Goal: Transaction & Acquisition: Purchase product/service

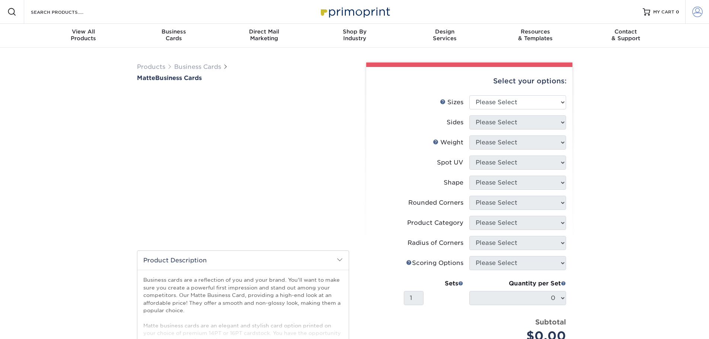
click at [694, 10] on span at bounding box center [697, 12] width 10 height 10
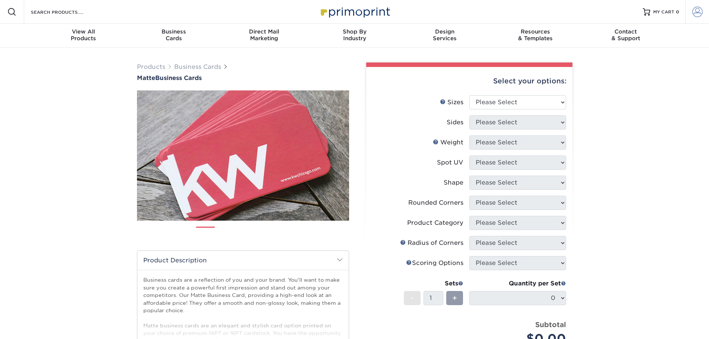
click at [697, 10] on span at bounding box center [697, 12] width 10 height 10
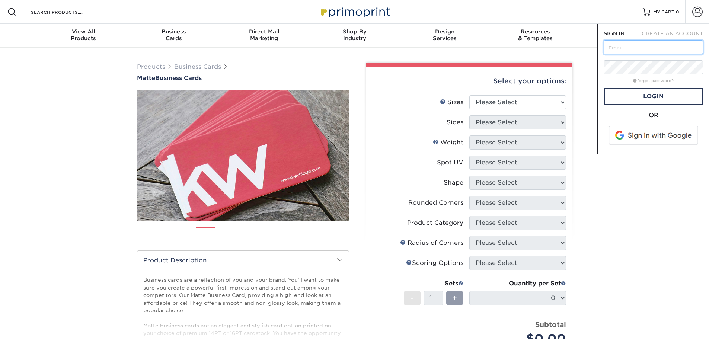
click at [629, 50] on input "text" at bounding box center [653, 47] width 99 height 14
click at [628, 42] on input "text" at bounding box center [653, 47] width 99 height 14
paste input "clientcare@atlpropertypros.com"
type input "clientcare@atlpropertypros.com"
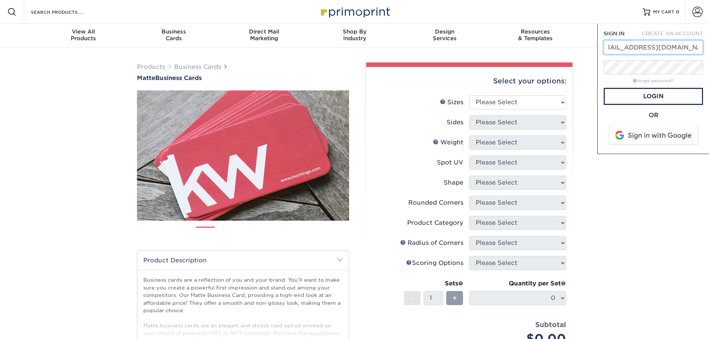
scroll to position [0, 0]
click at [648, 94] on link "Login" at bounding box center [653, 96] width 99 height 17
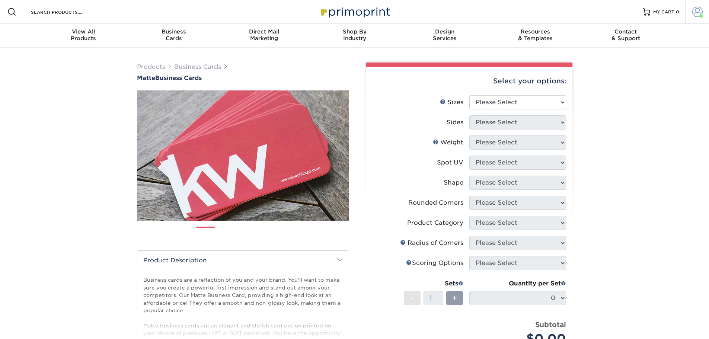
click at [697, 15] on span at bounding box center [697, 12] width 10 height 10
click at [626, 67] on link "Active Orders" at bounding box center [653, 72] width 93 height 10
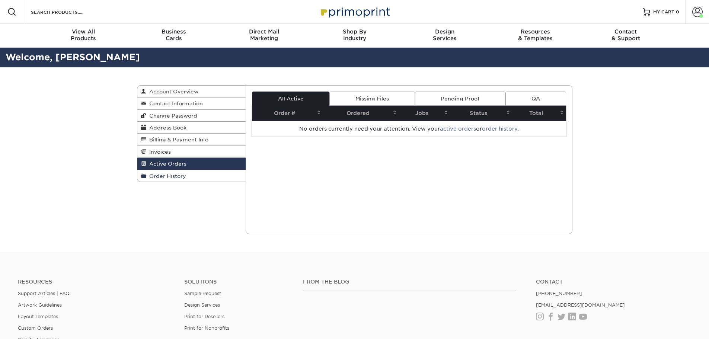
click at [172, 172] on link "Order History" at bounding box center [191, 176] width 109 height 12
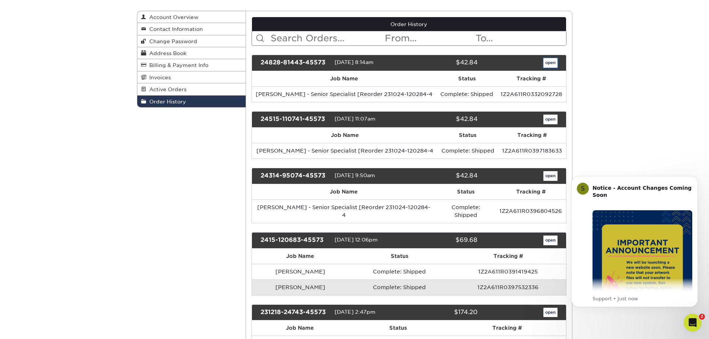
click at [553, 61] on link "open" at bounding box center [550, 63] width 14 height 10
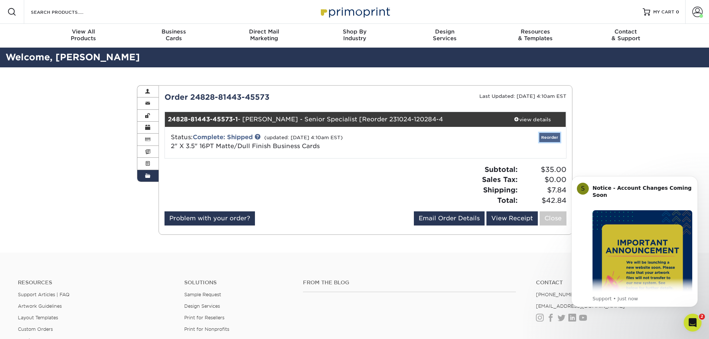
click at [549, 136] on link "Reorder" at bounding box center [549, 137] width 21 height 9
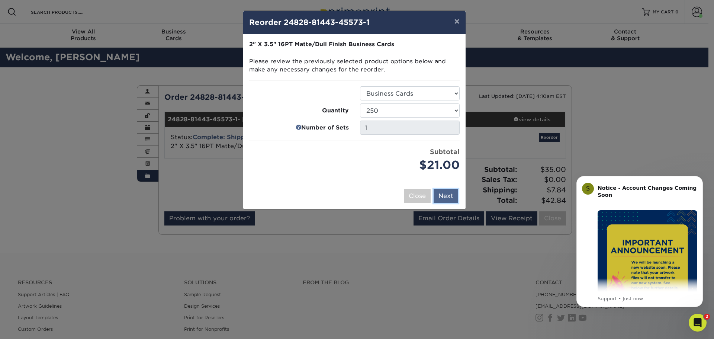
click at [445, 192] on button "Next" at bounding box center [446, 196] width 25 height 14
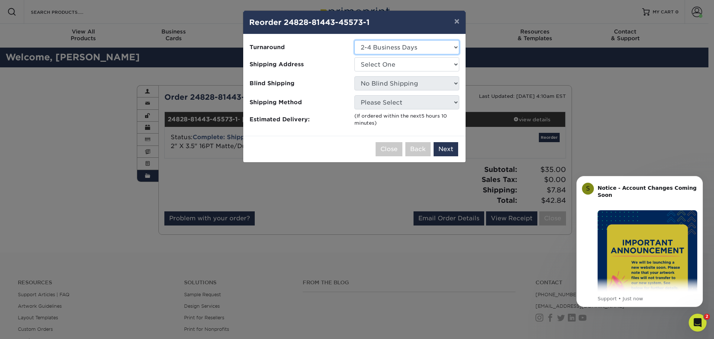
click at [402, 51] on select "Select One 2-4 Business Days 2 Day Next Business Day" at bounding box center [407, 47] width 105 height 14
click at [355, 40] on select "Select One 2-4 Business Days 2 Day Next Business Day" at bounding box center [407, 47] width 105 height 14
click at [399, 64] on select "Select One Roswell" at bounding box center [407, 64] width 105 height 14
select select "199688"
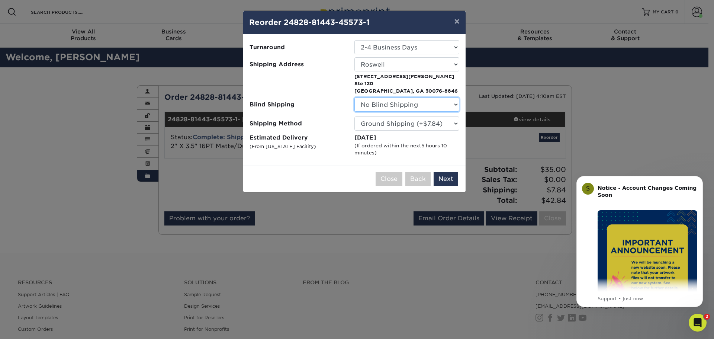
click at [416, 109] on select "No Blind Shipping Roswell" at bounding box center [407, 104] width 105 height 14
click at [355, 97] on select "No Blind Shipping Roswell" at bounding box center [407, 104] width 105 height 14
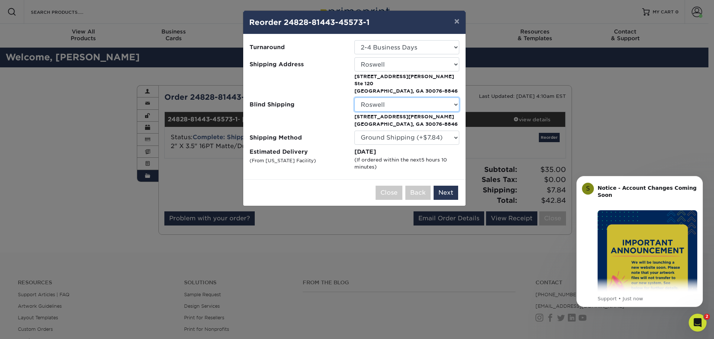
click at [399, 105] on select "No Blind Shipping Roswell" at bounding box center [407, 104] width 105 height 14
select select "-1"
click at [355, 97] on select "No Blind Shipping Roswell" at bounding box center [407, 104] width 105 height 14
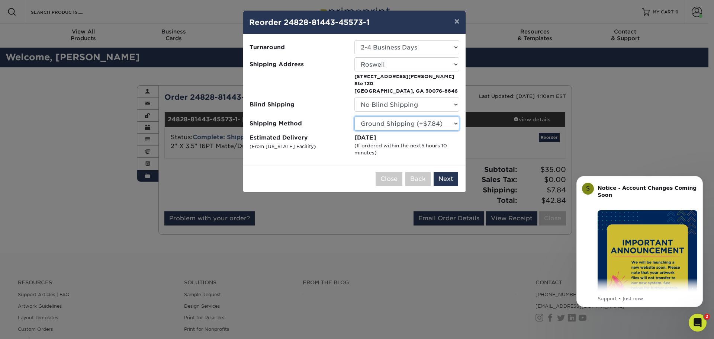
click at [414, 127] on select "Please Select Ground Shipping (+$7.84) 3 Day Shipping Service (+$15.34) 2 Day A…" at bounding box center [407, 123] width 105 height 14
click at [355, 116] on select "Please Select Ground Shipping (+$7.84) 3 Day Shipping Service (+$15.34) 2 Day A…" at bounding box center [407, 123] width 105 height 14
click at [446, 178] on button "Next" at bounding box center [446, 179] width 25 height 14
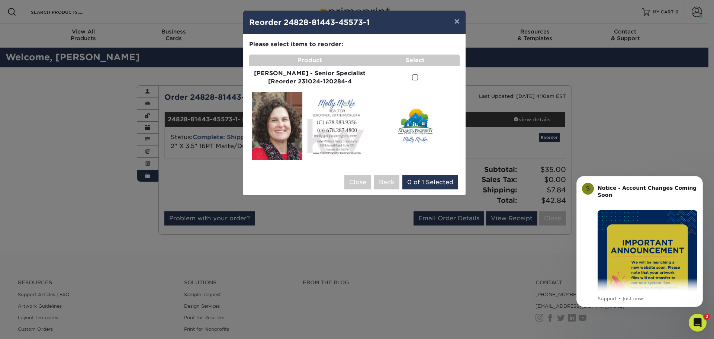
click at [412, 77] on span at bounding box center [415, 77] width 6 height 7
click at [0, 0] on input "checkbox" at bounding box center [0, 0] width 0 height 0
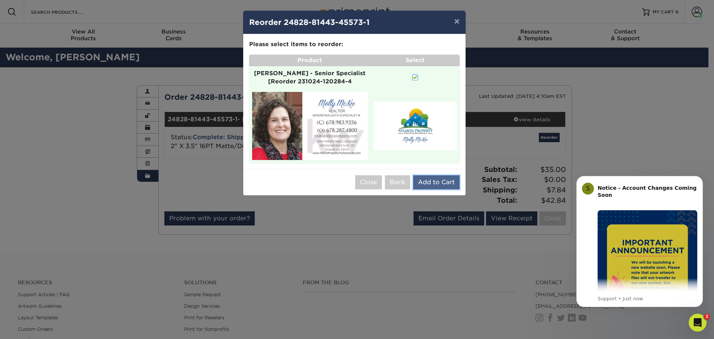
click at [437, 175] on button "Add to Cart" at bounding box center [436, 182] width 47 height 14
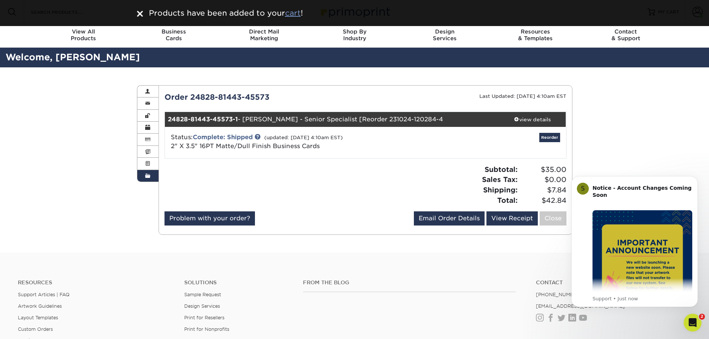
click at [298, 14] on u "cart" at bounding box center [293, 13] width 16 height 9
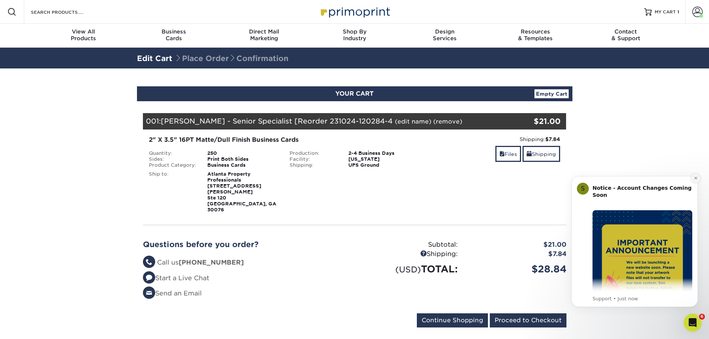
click at [696, 177] on icon "Dismiss notification" at bounding box center [696, 178] width 4 height 4
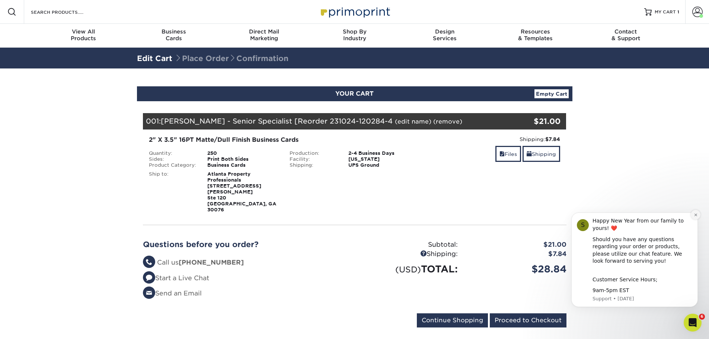
click at [695, 214] on icon "Dismiss notification" at bounding box center [695, 215] width 3 height 3
